Goal: Navigation & Orientation: Find specific page/section

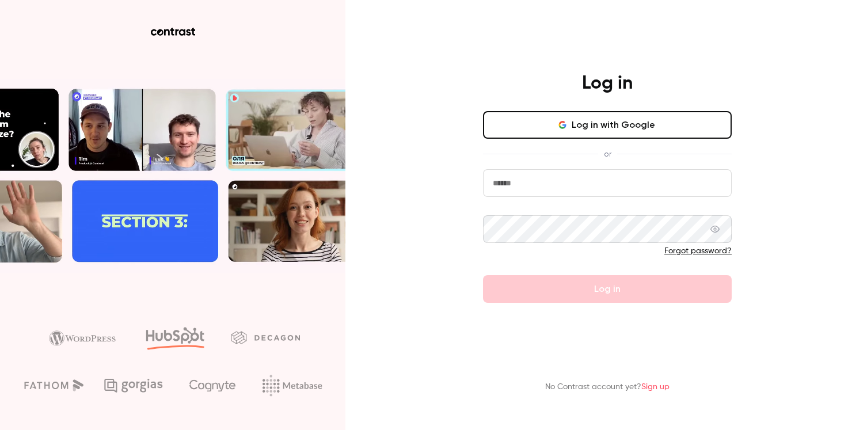
click at [515, 180] on input "email" at bounding box center [607, 183] width 249 height 28
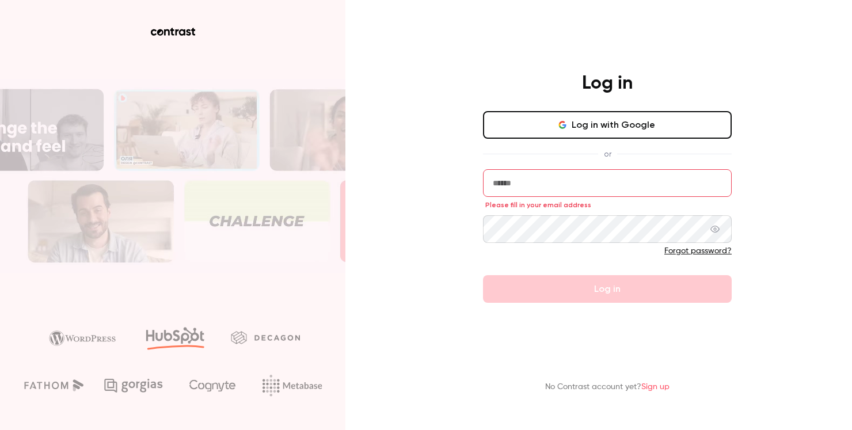
type input "**********"
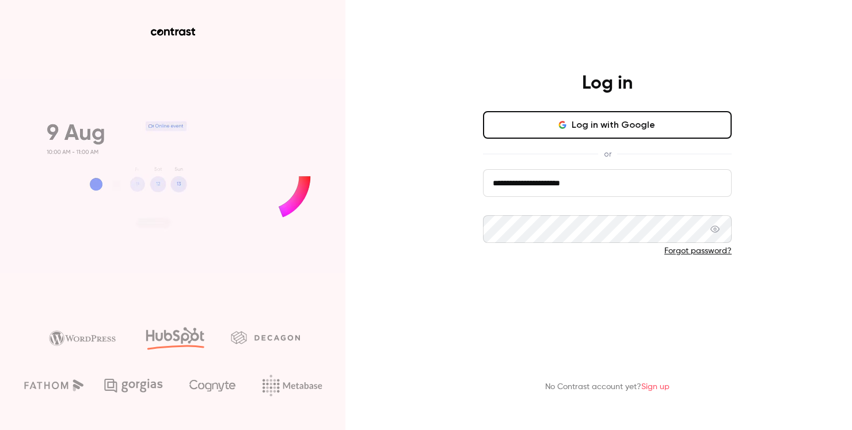
click at [533, 302] on button "Log in" at bounding box center [607, 289] width 249 height 28
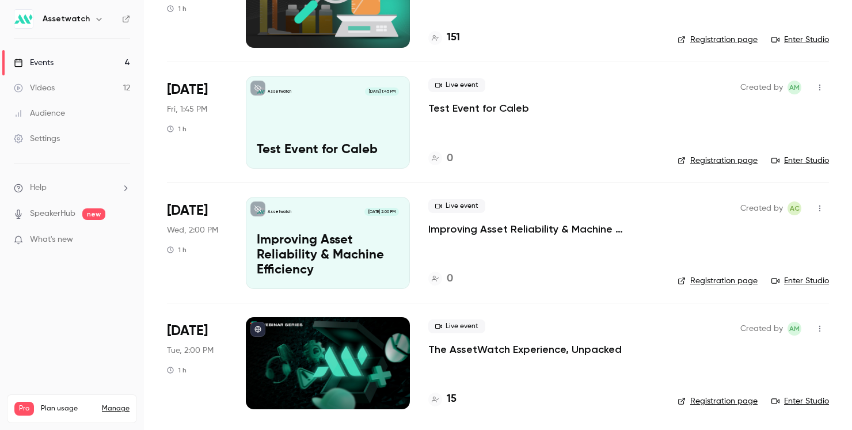
scroll to position [132, 0]
